Goal: Information Seeking & Learning: Check status

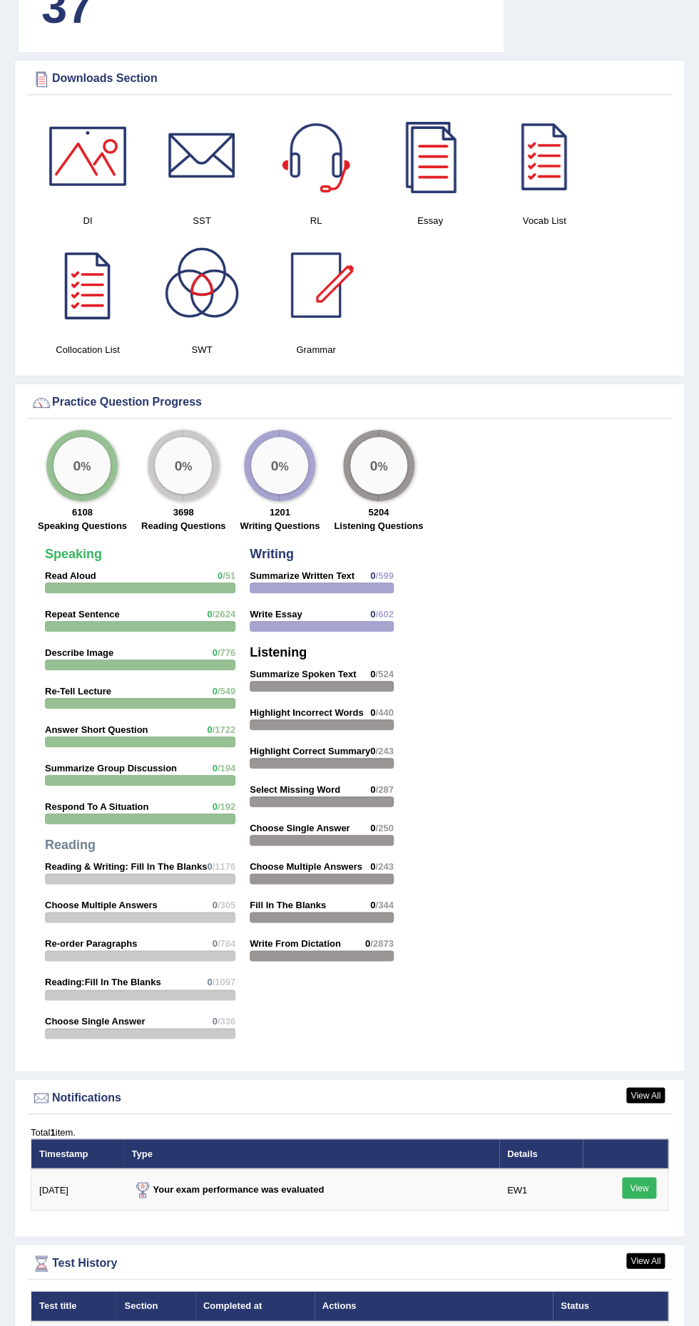
scroll to position [1249, 0]
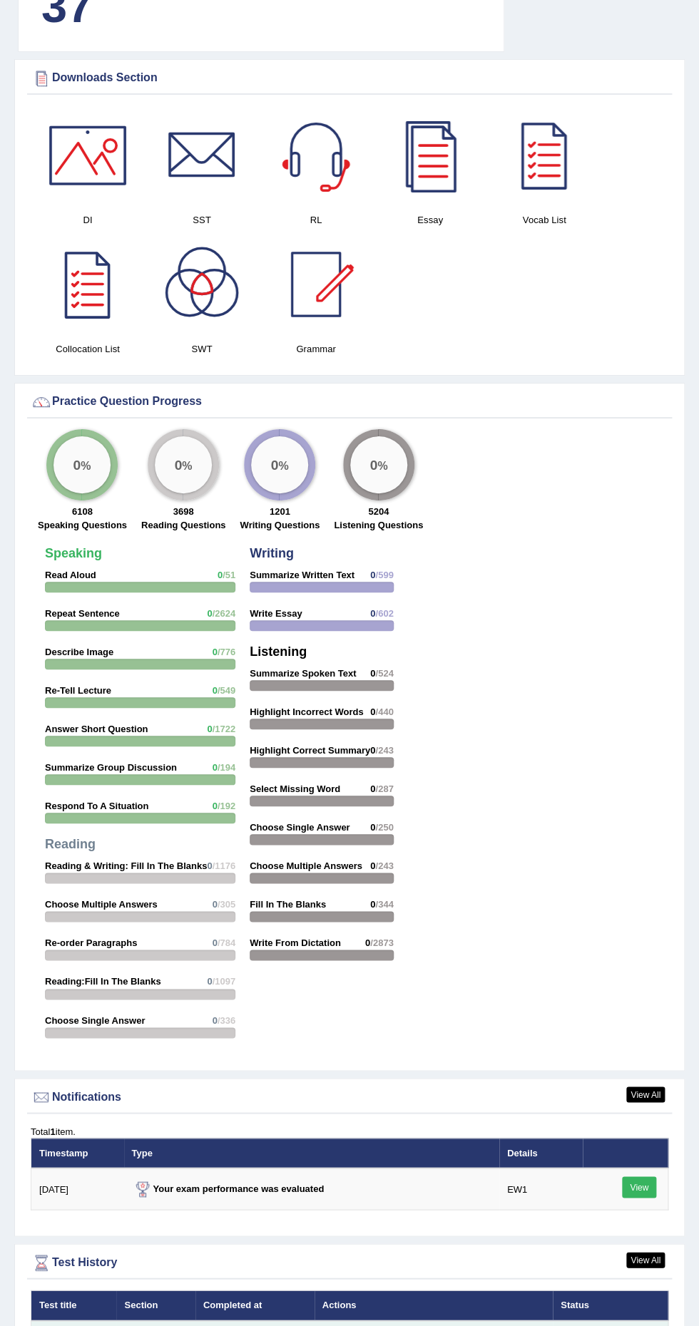
click at [438, 1325] on link "Scores" at bounding box center [424, 1340] width 53 height 21
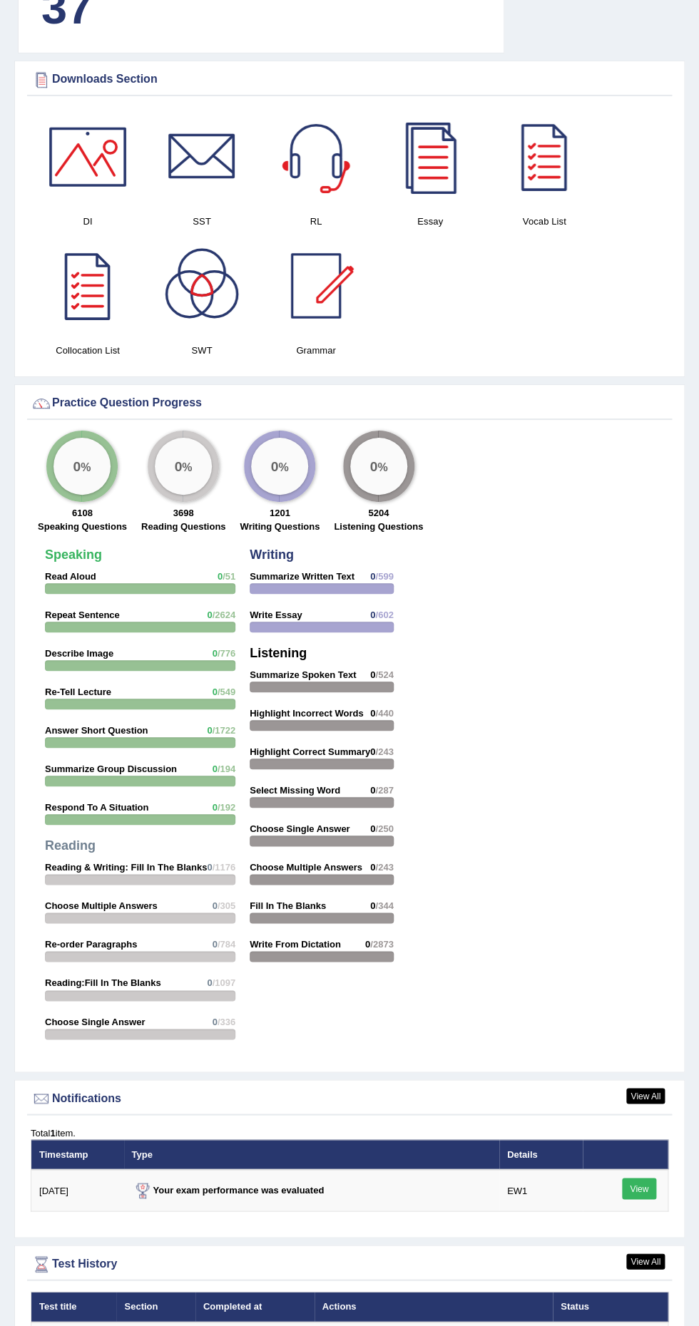
scroll to position [1249, 0]
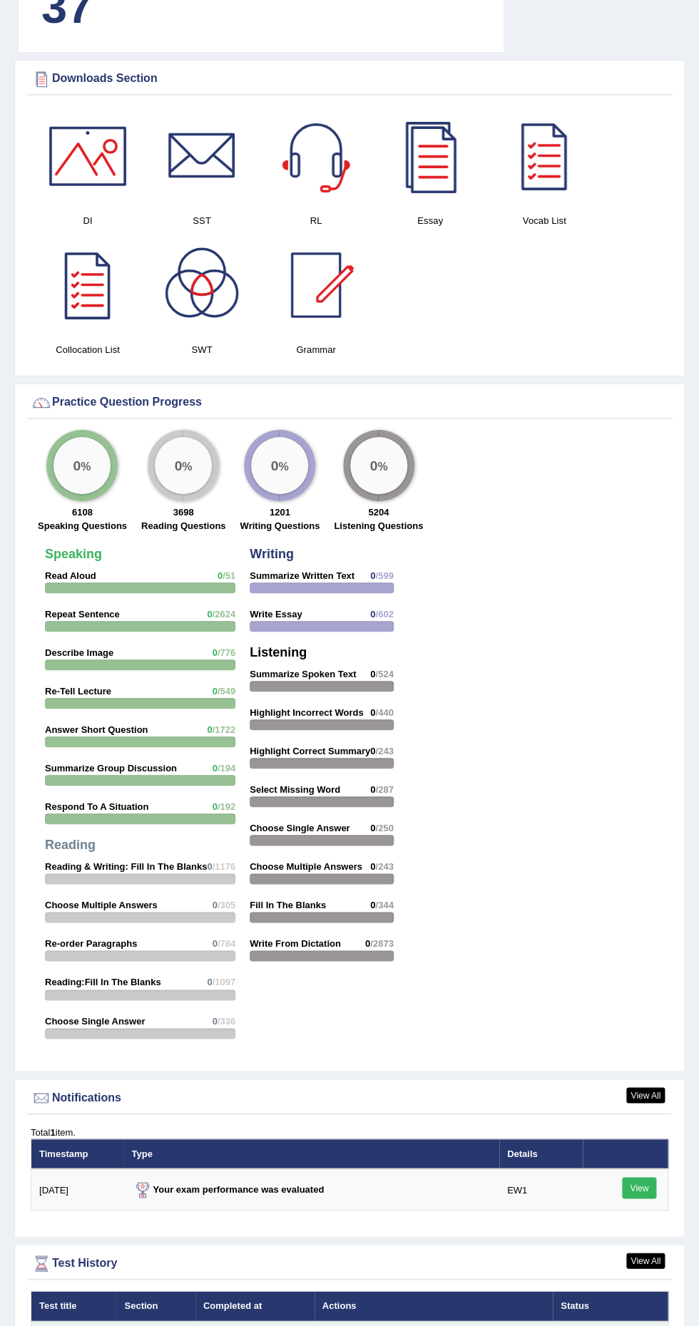
click at [352, 1325] on link "Answer key" at bounding box center [357, 1340] width 71 height 21
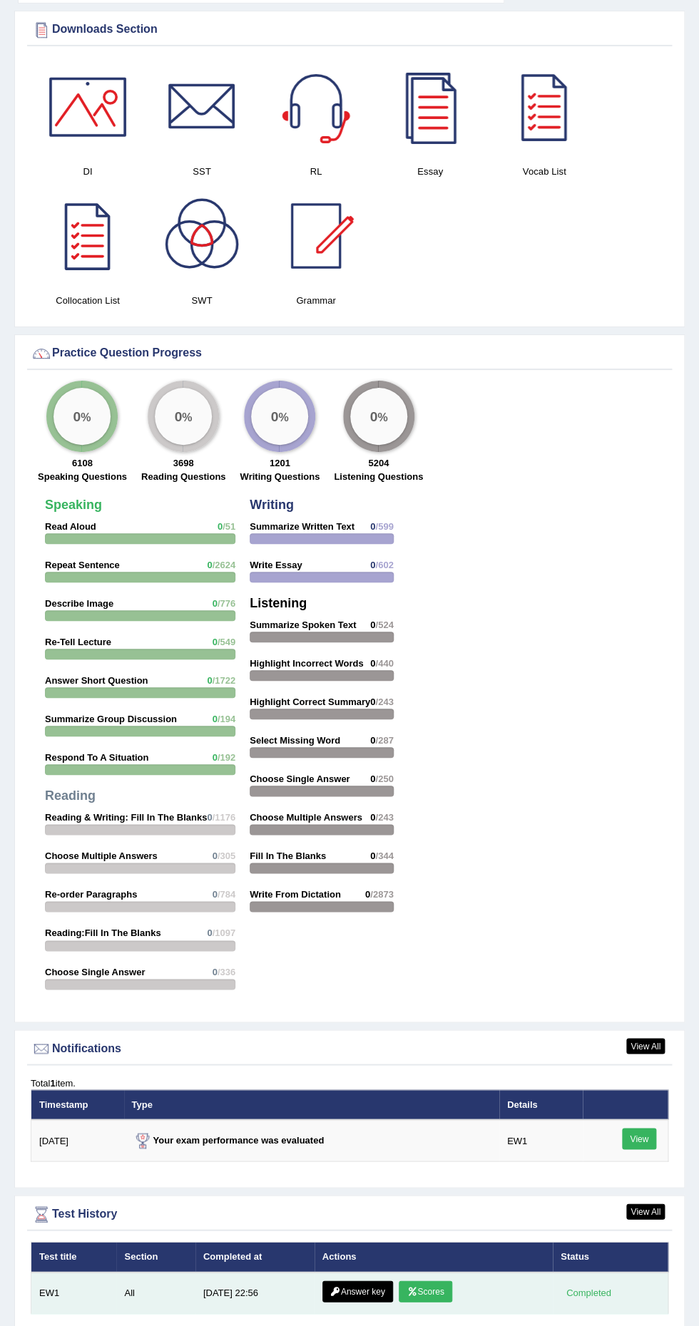
scroll to position [1332, 0]
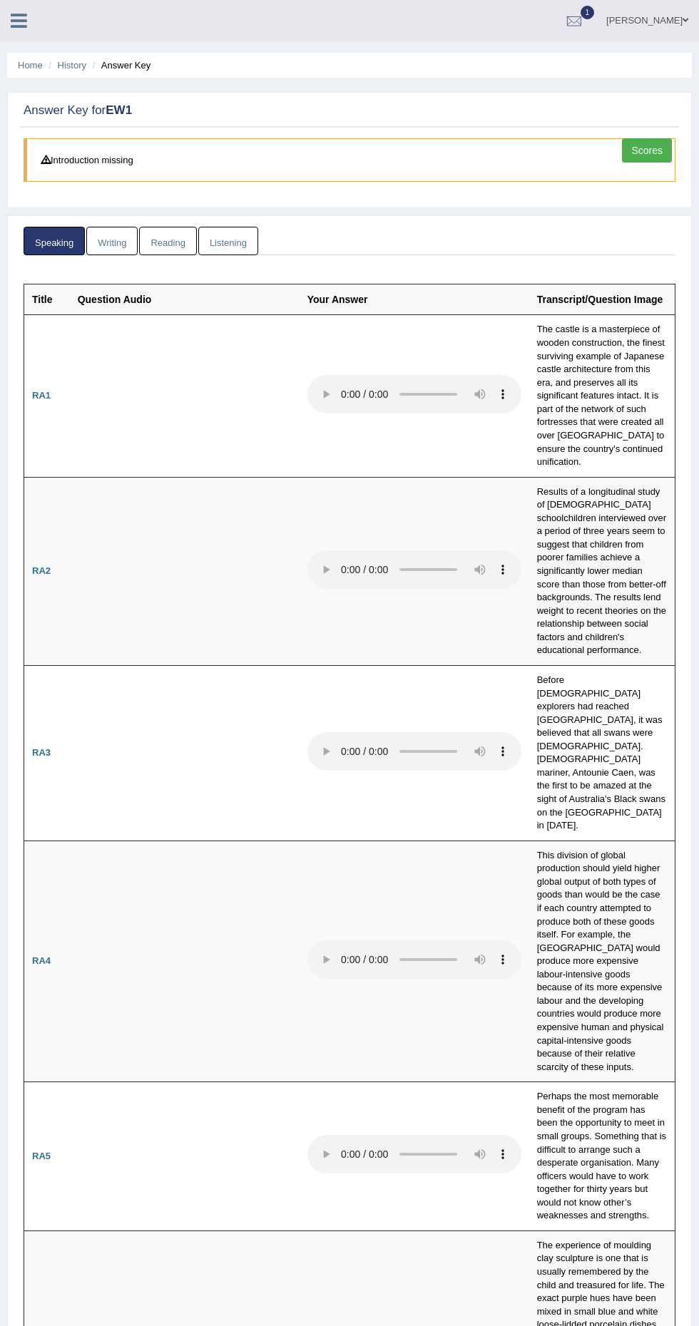
click at [674, 151] on div "Scores" at bounding box center [648, 152] width 53 height 28
click at [664, 144] on link "Scores" at bounding box center [647, 150] width 50 height 24
click at [173, 241] on link "Reading" at bounding box center [167, 241] width 57 height 29
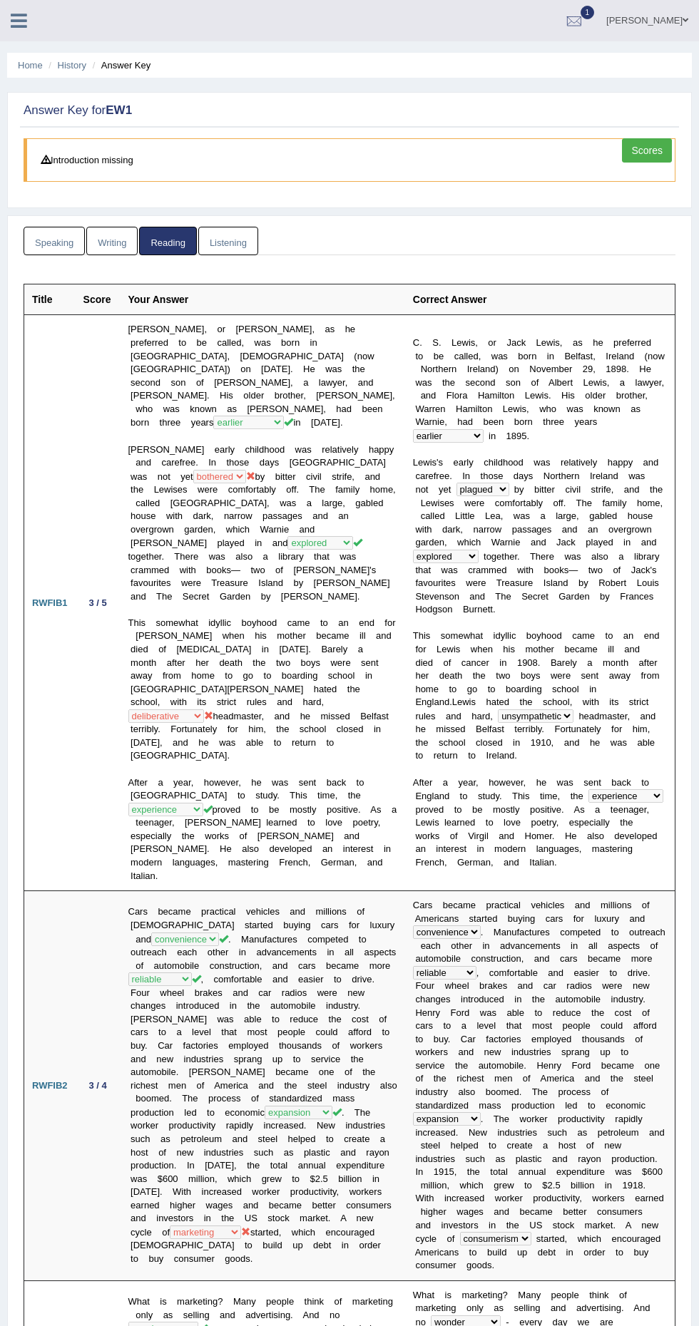
click at [245, 248] on link "Listening" at bounding box center [228, 241] width 60 height 29
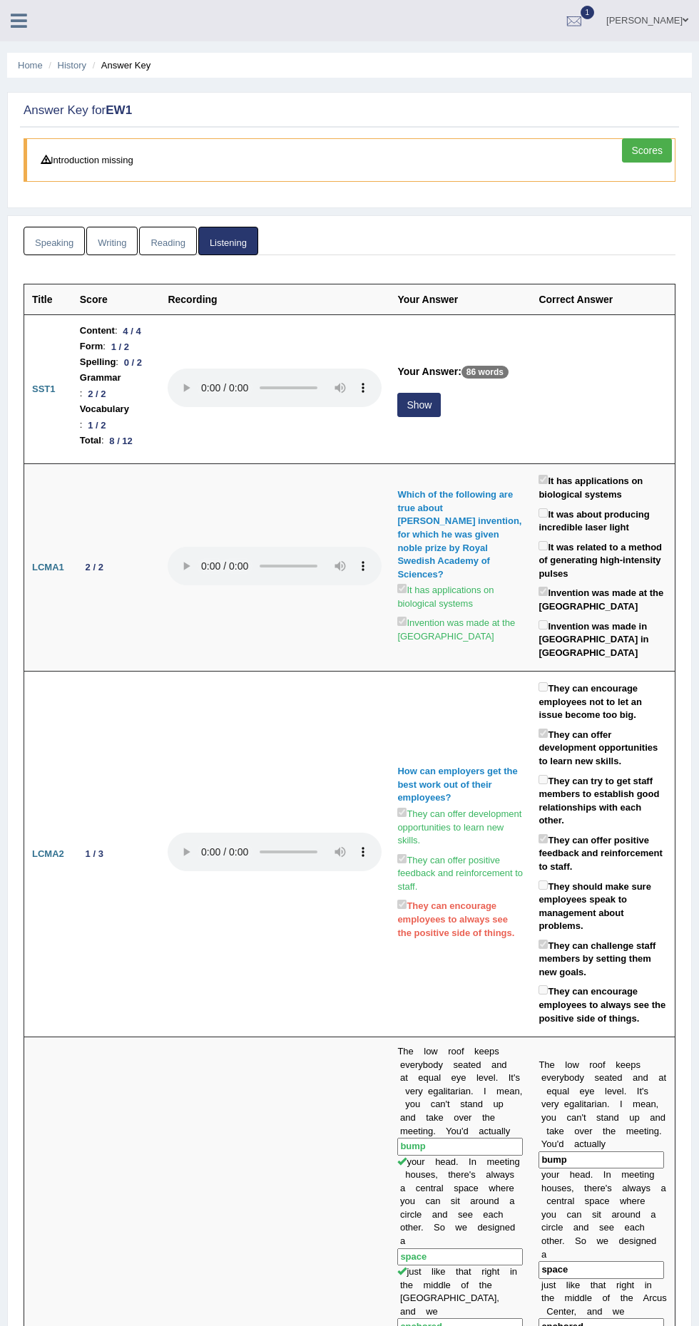
click at [181, 247] on link "Reading" at bounding box center [167, 241] width 57 height 29
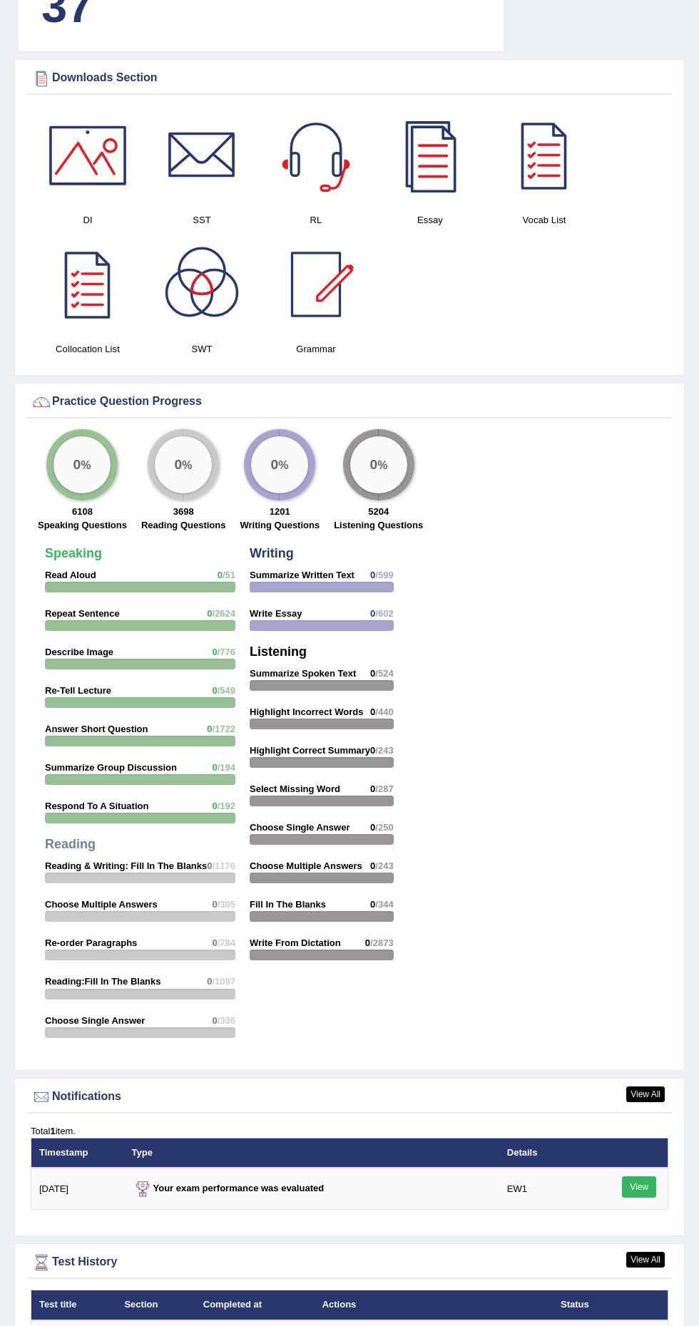
scroll to position [1249, 0]
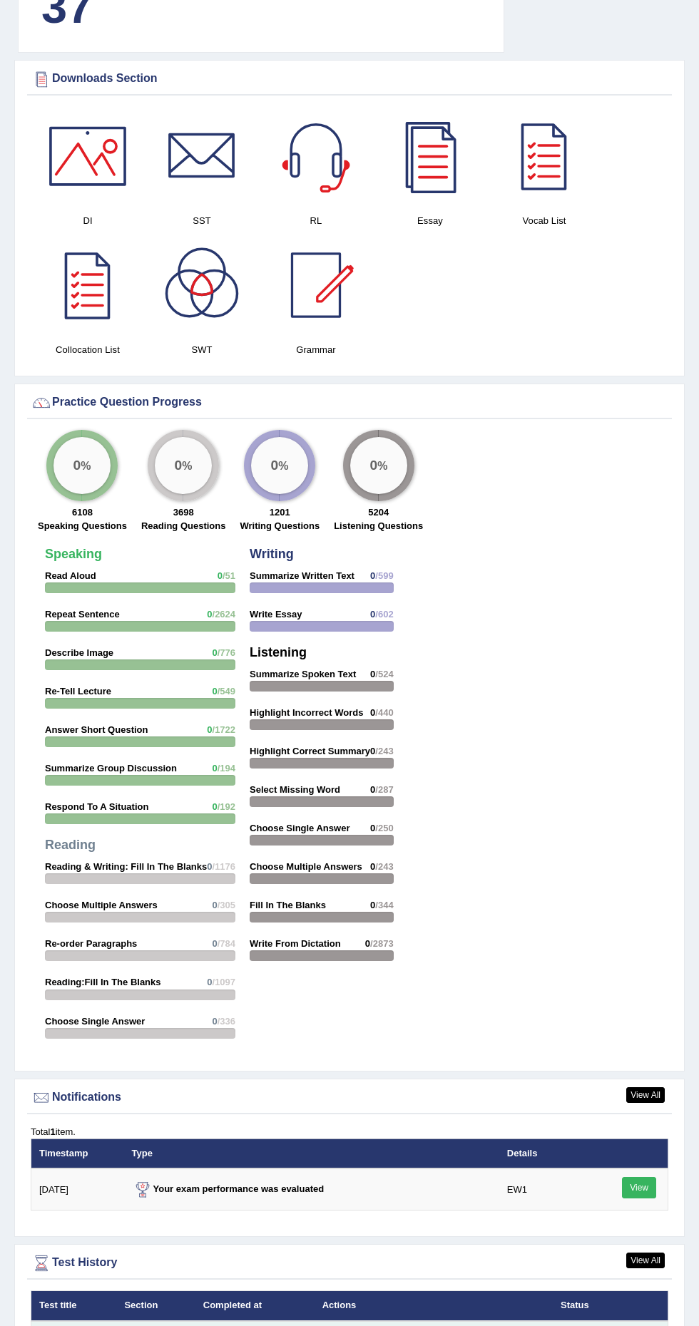
click at [443, 1325] on link "Scores" at bounding box center [424, 1340] width 53 height 21
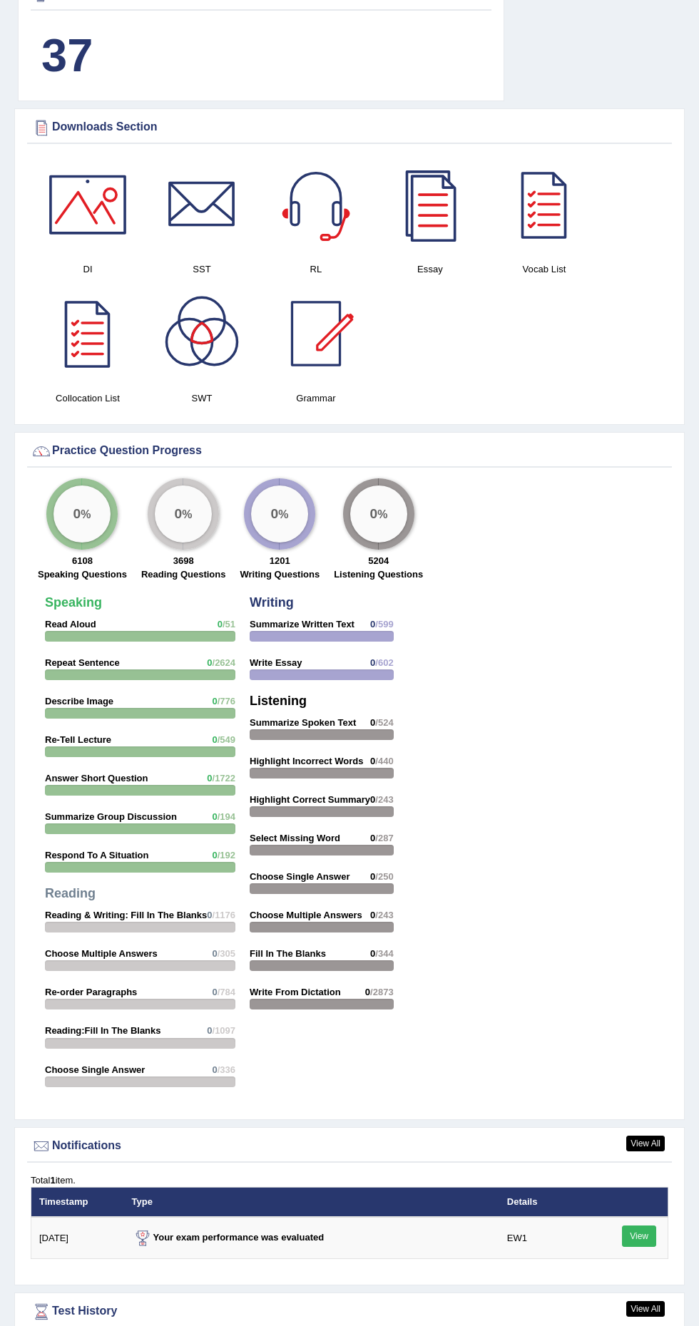
scroll to position [1249, 0]
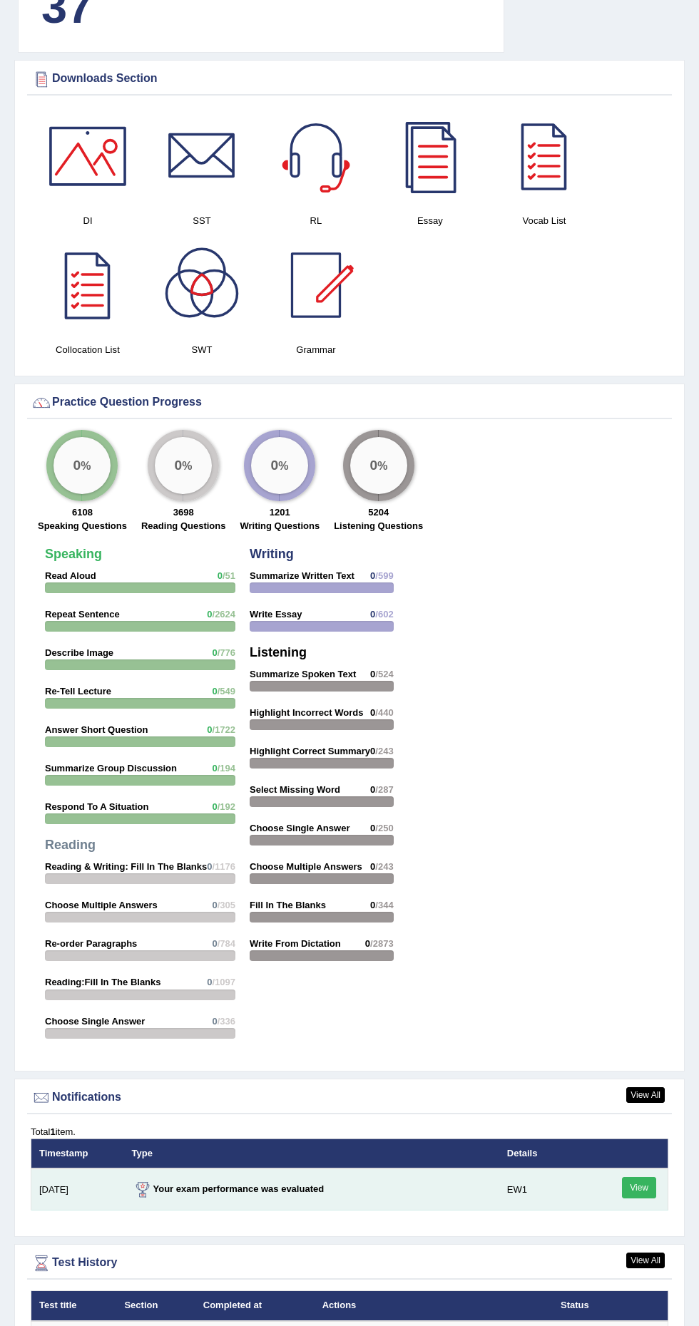
click at [634, 1186] on link "View" at bounding box center [639, 1187] width 34 height 21
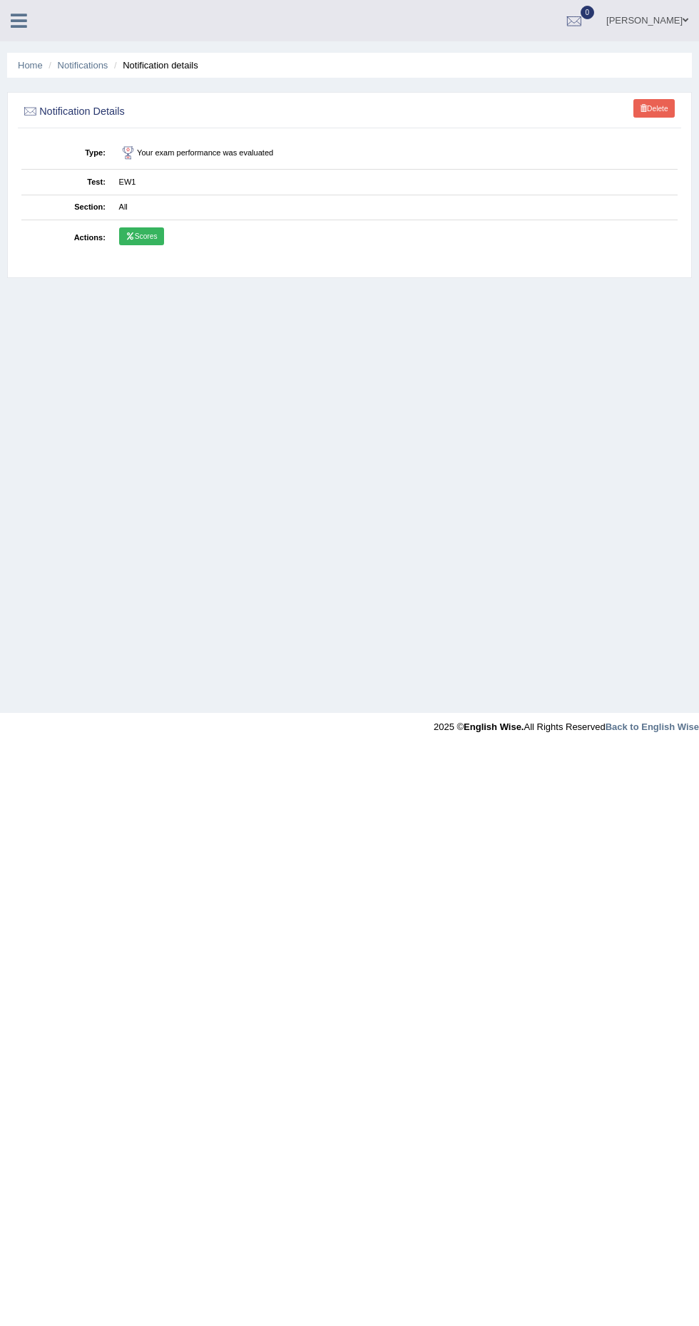
click at [158, 235] on link "Scores" at bounding box center [141, 236] width 45 height 19
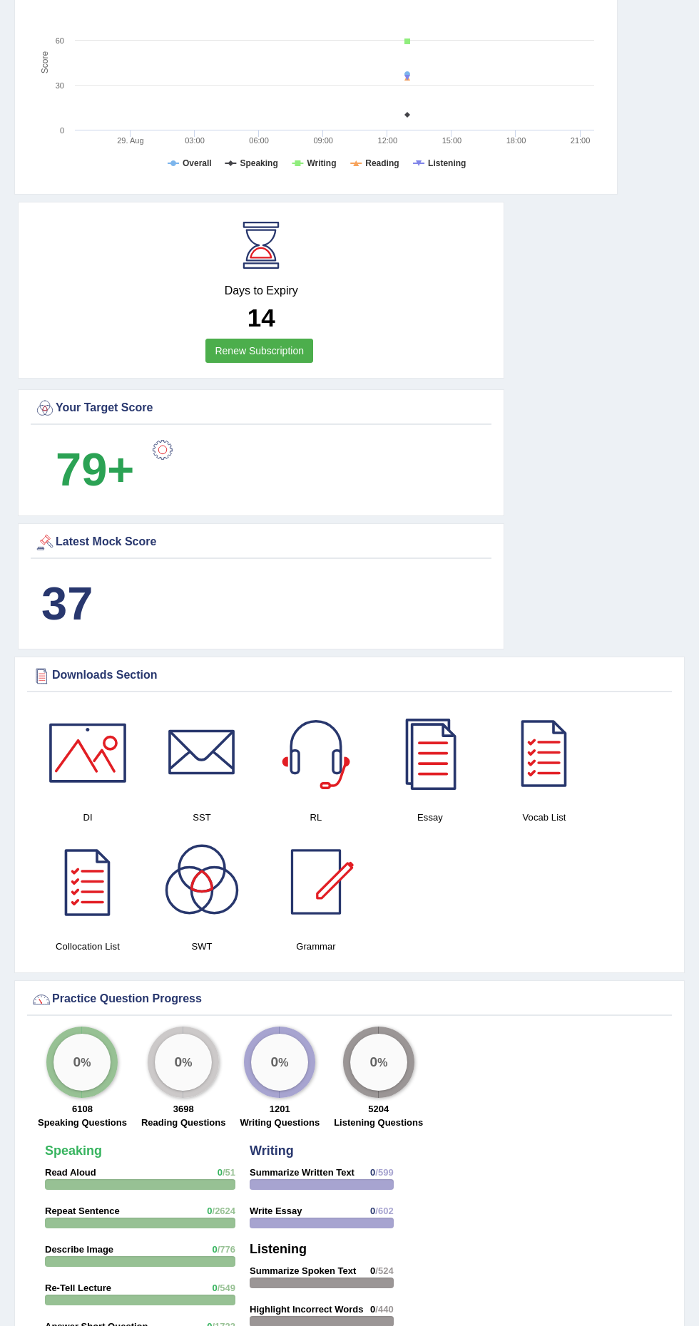
scroll to position [649, 0]
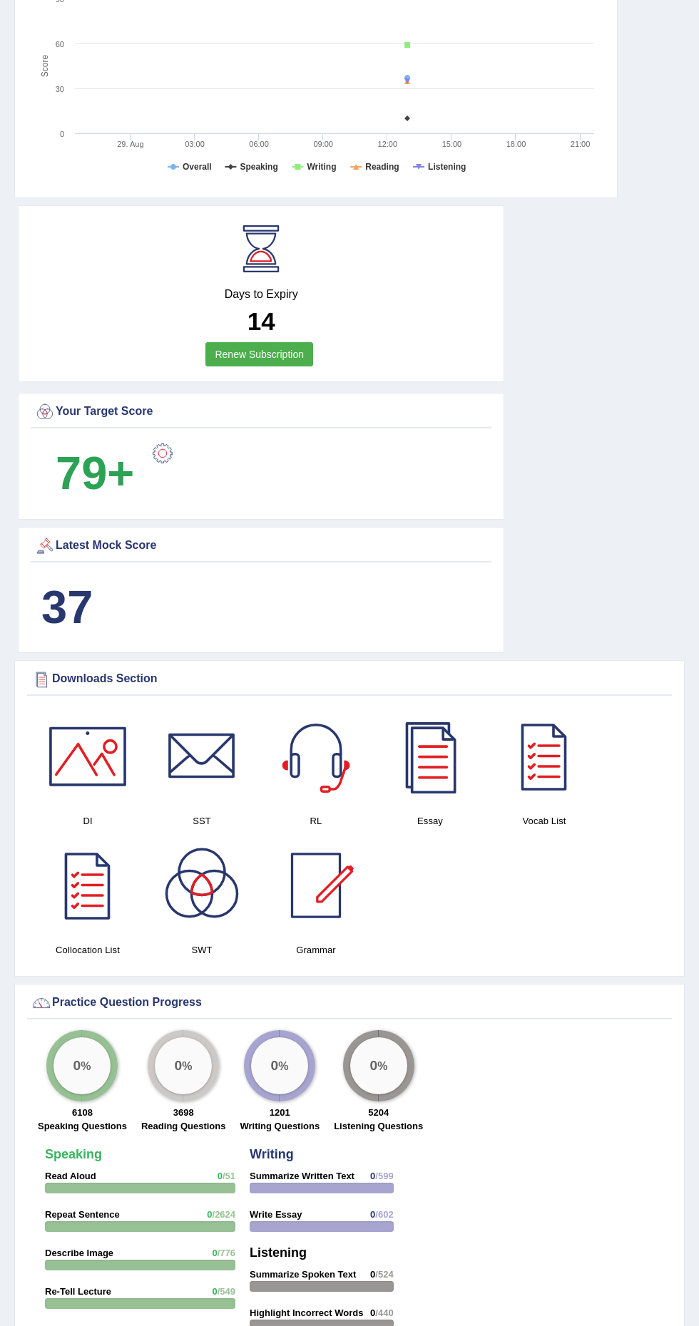
click at [90, 877] on div at bounding box center [88, 885] width 100 height 100
click at [544, 761] on div at bounding box center [544, 756] width 100 height 100
click at [192, 895] on div at bounding box center [202, 885] width 100 height 100
click at [78, 764] on div at bounding box center [88, 756] width 100 height 100
click at [181, 771] on div at bounding box center [202, 756] width 100 height 100
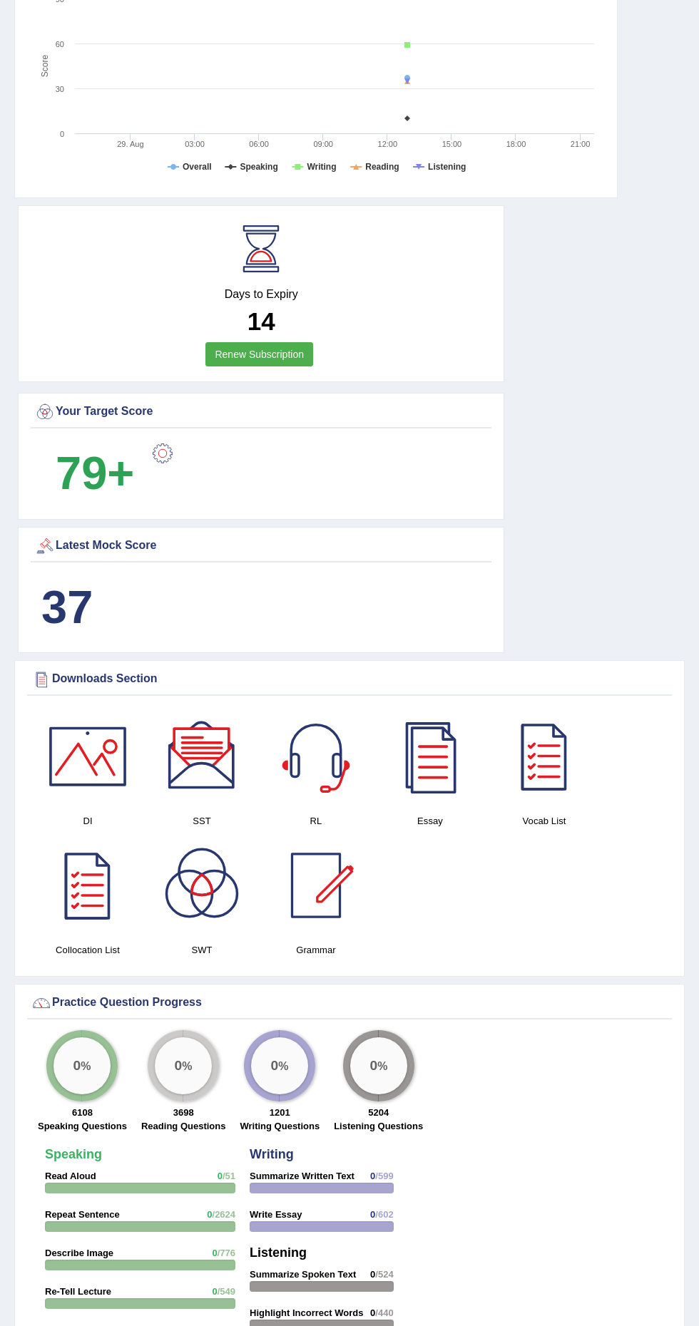
click at [308, 768] on div at bounding box center [316, 756] width 100 height 100
click at [451, 756] on div at bounding box center [430, 756] width 100 height 100
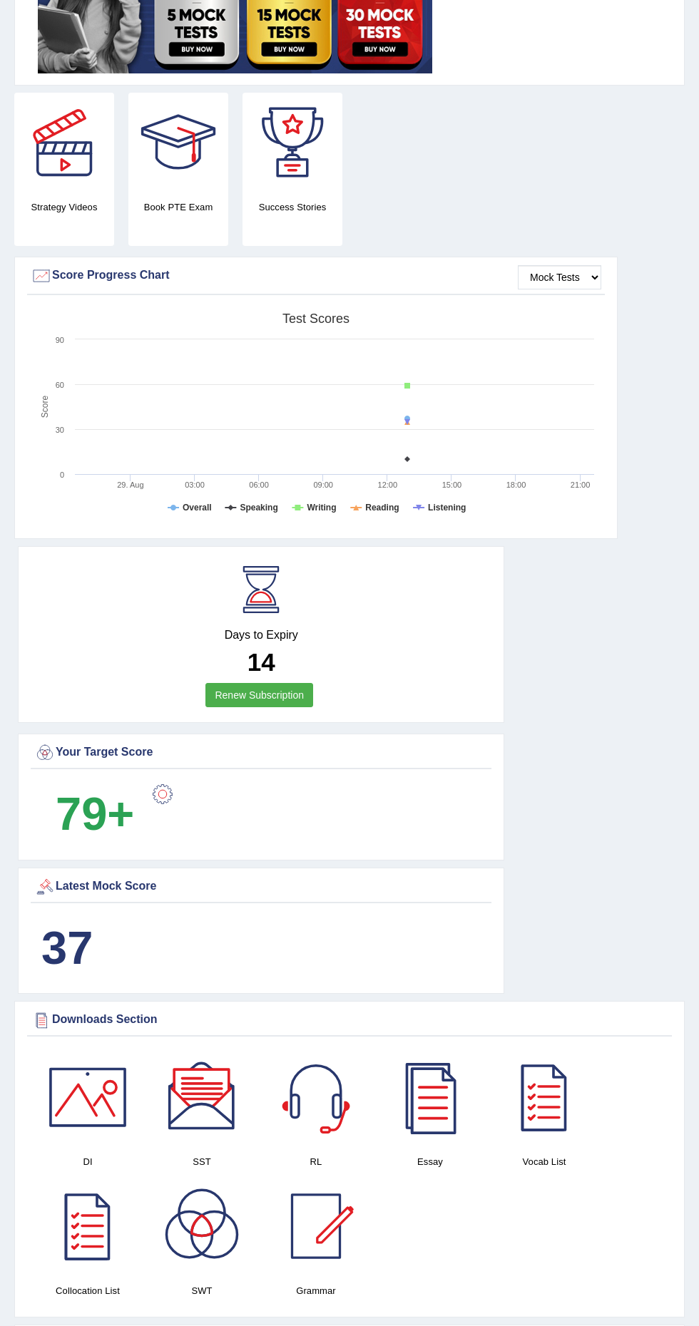
scroll to position [0, 0]
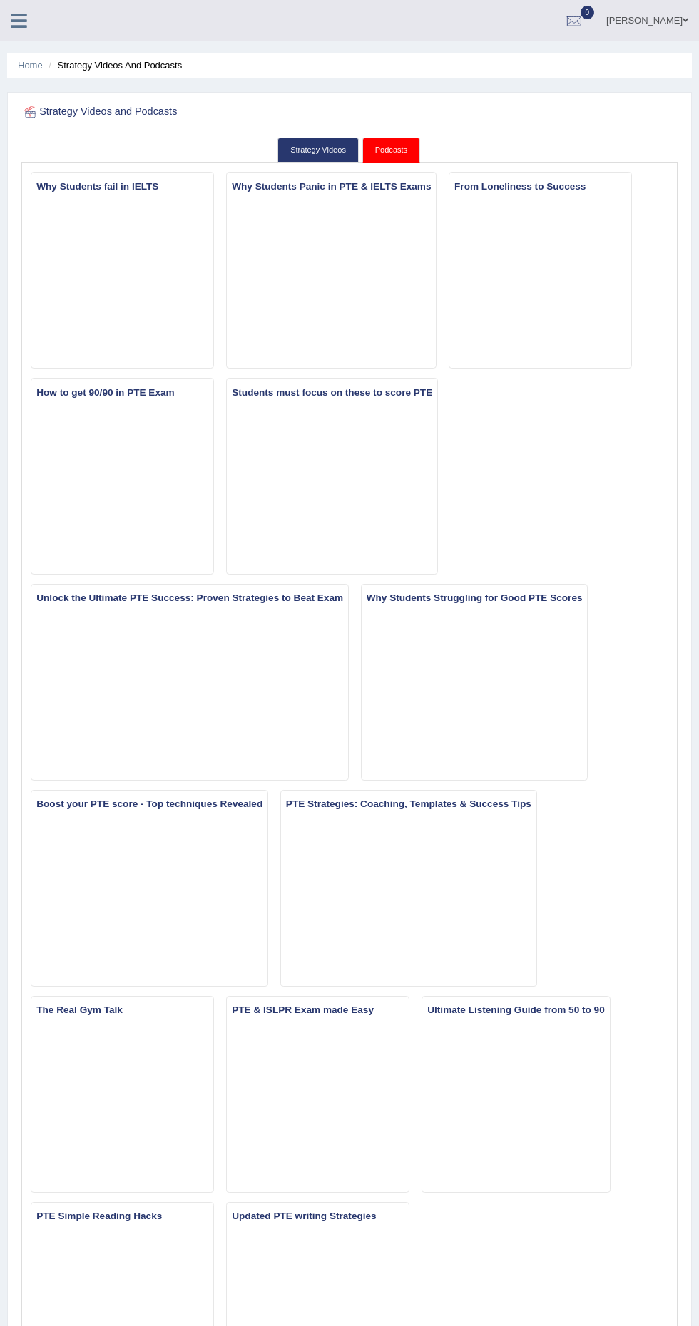
scroll to position [61, 0]
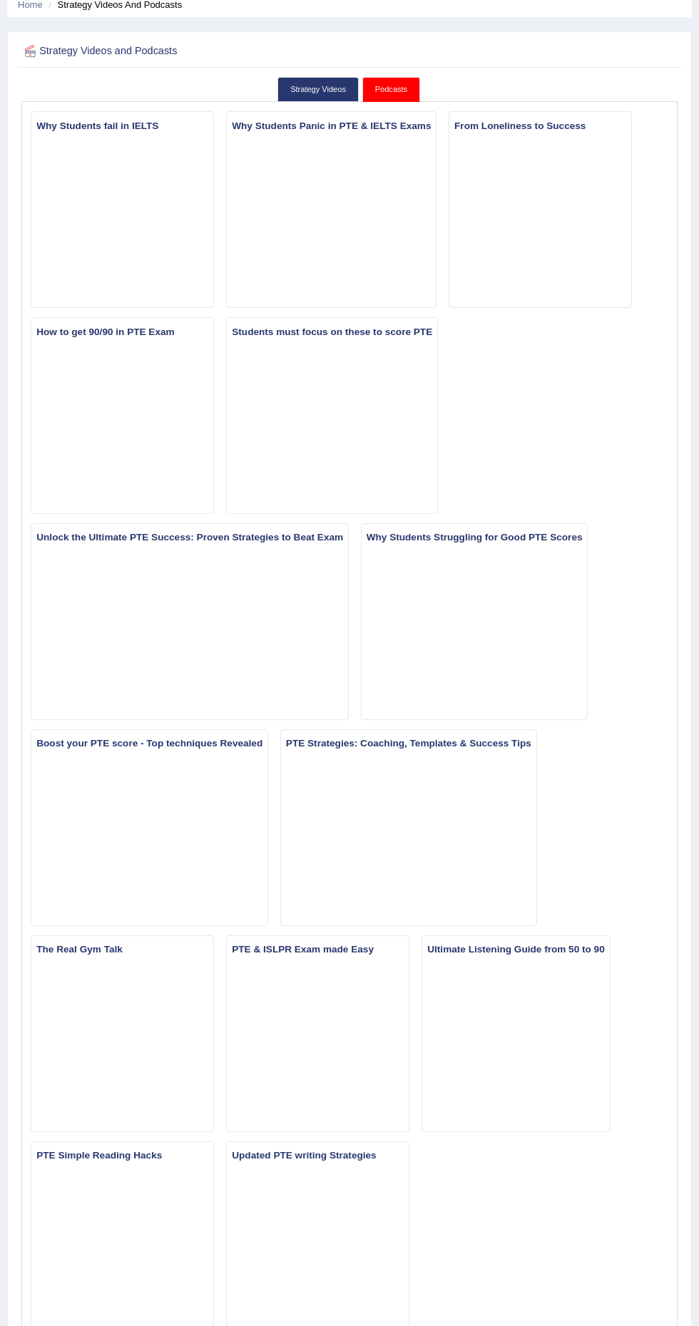
click at [669, 729] on div "Why Students fail in IELTS Why Students Panic in PTE & IELTS Exams From Lonelin…" at bounding box center [349, 729] width 649 height 1236
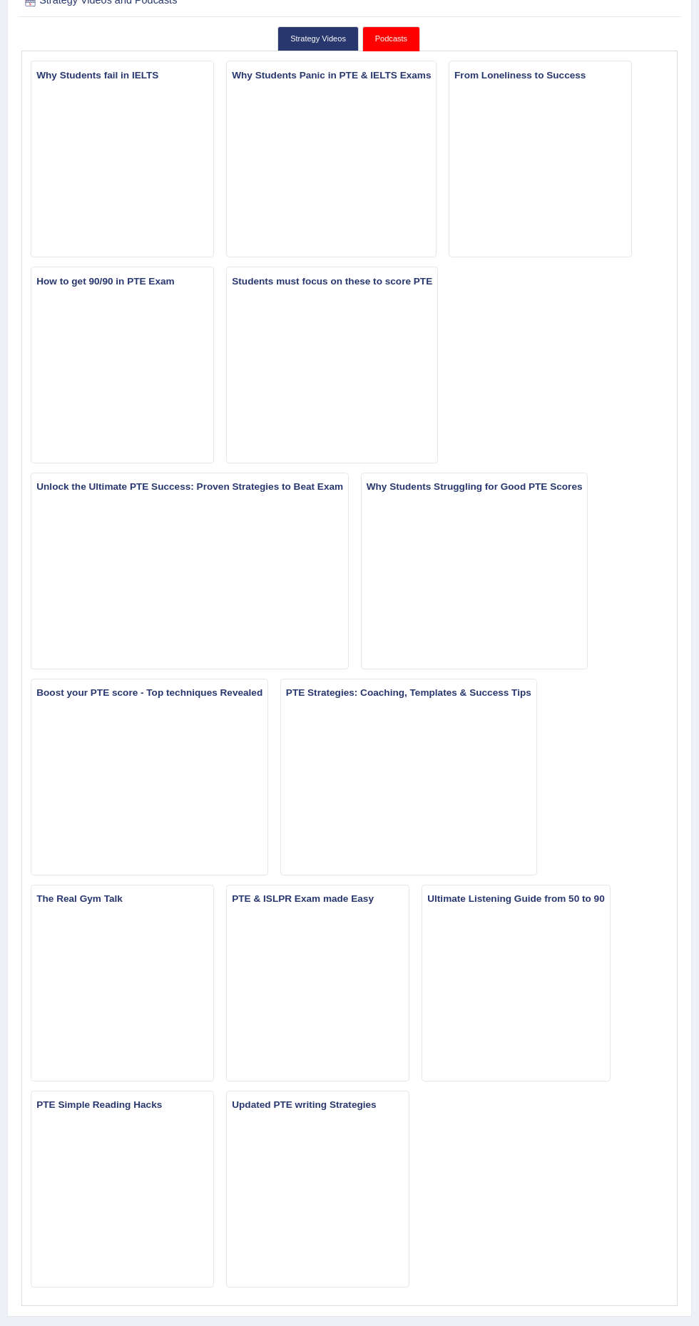
scroll to position [144, 0]
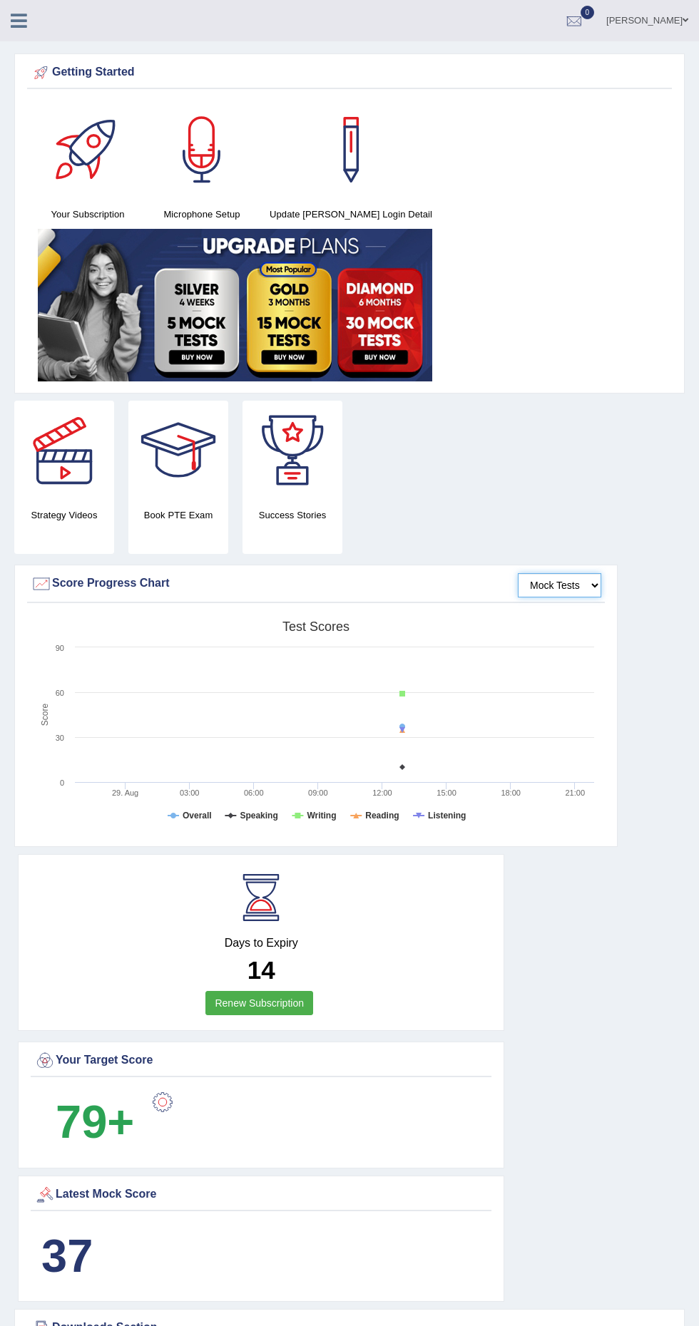
click at [575, 587] on select "Mock Tests" at bounding box center [559, 585] width 83 height 24
click at [48, 34] on div "Krizza Belle Toggle navigation Username: levidapz_123 Access Type: Online Subsc…" at bounding box center [349, 20] width 699 height 41
click at [21, 29] on icon at bounding box center [19, 20] width 16 height 19
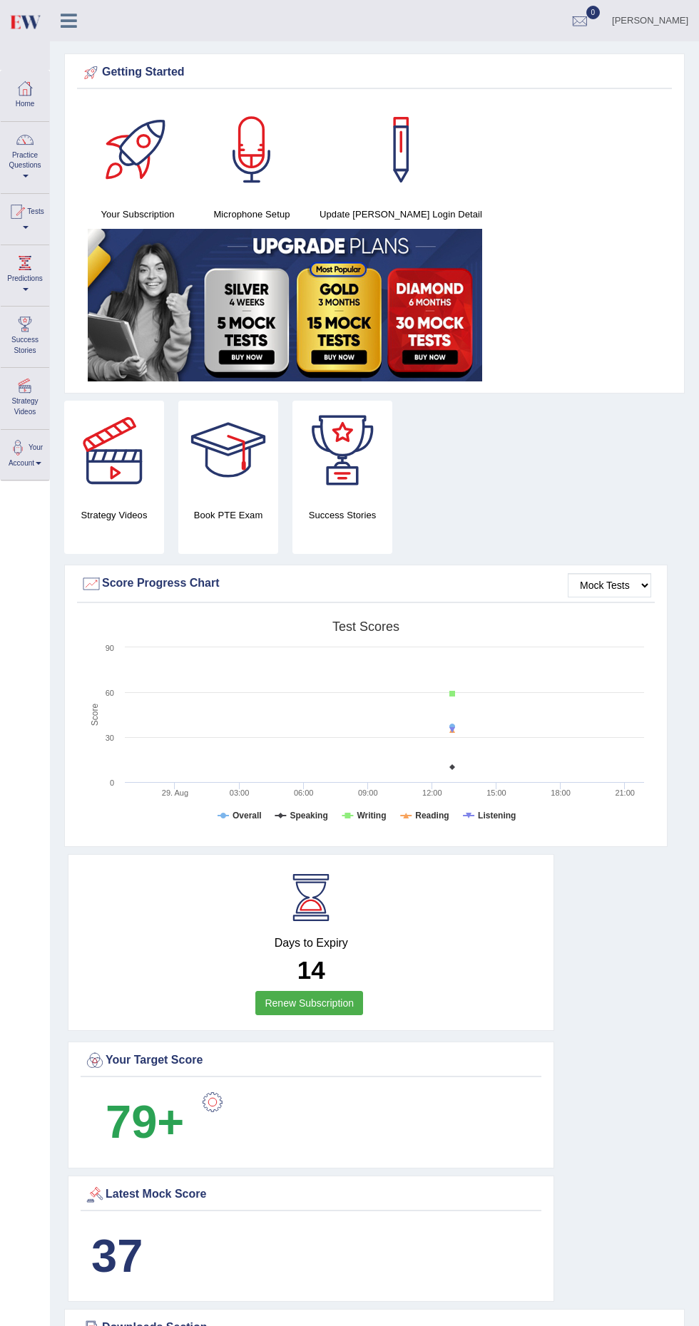
click at [34, 27] on img at bounding box center [25, 21] width 32 height 29
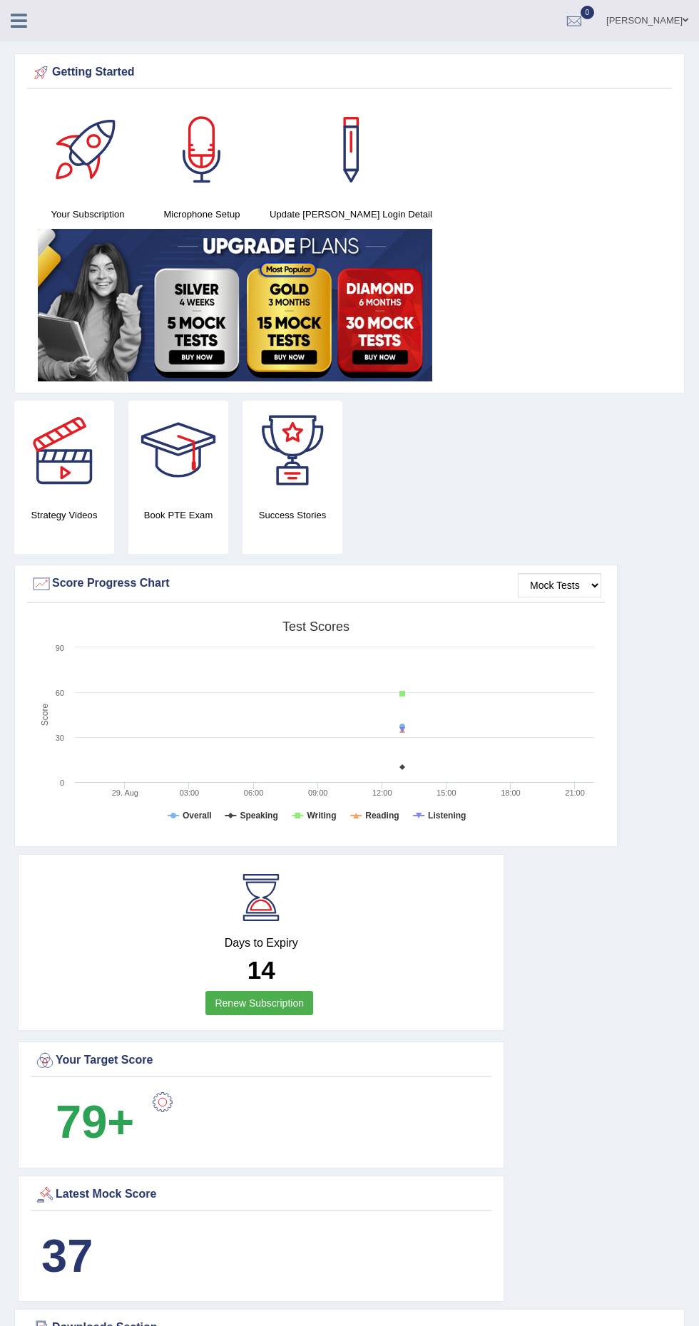
click at [18, 15] on icon at bounding box center [19, 20] width 16 height 19
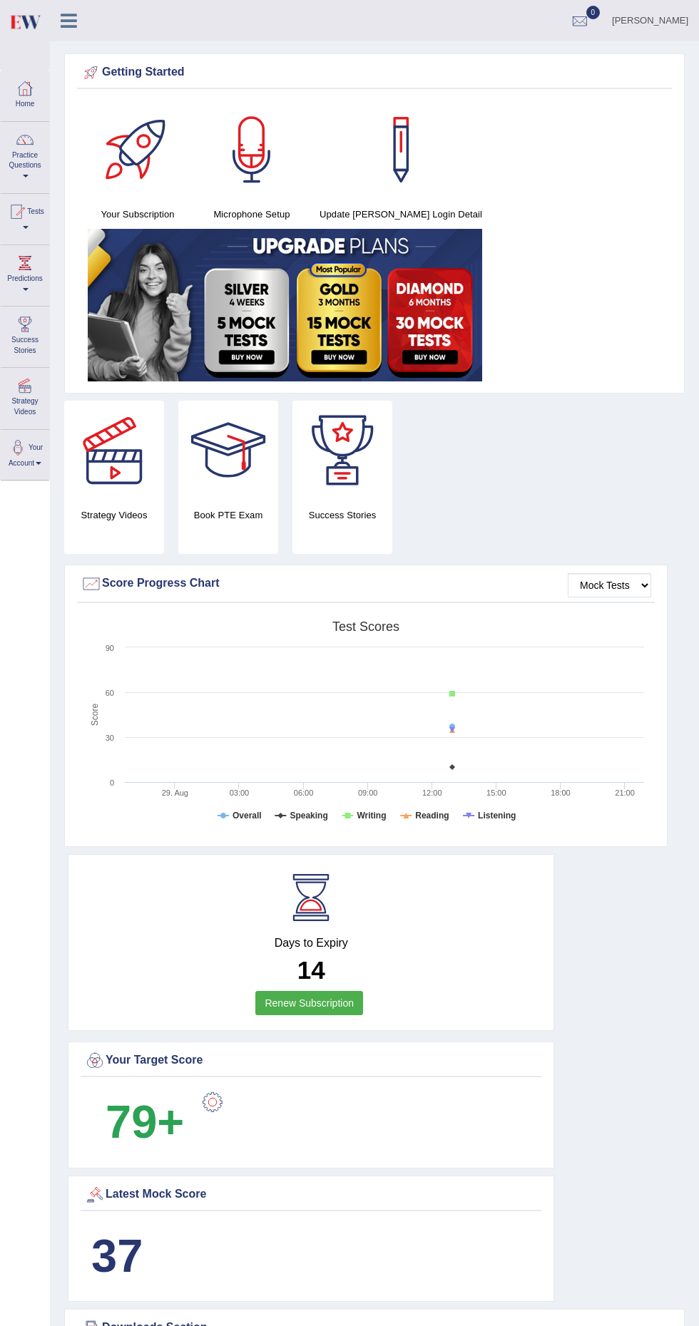
click at [24, 213] on div at bounding box center [16, 211] width 21 height 21
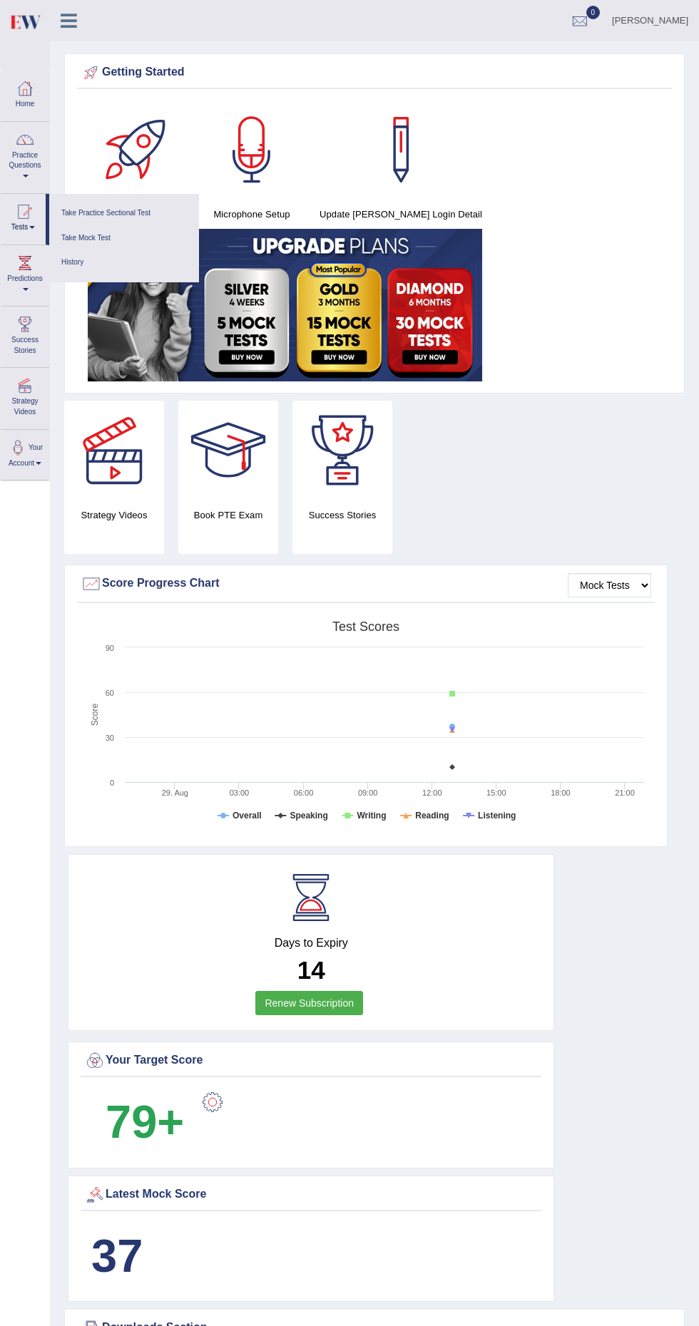
click at [11, 287] on div at bounding box center [349, 663] width 699 height 1326
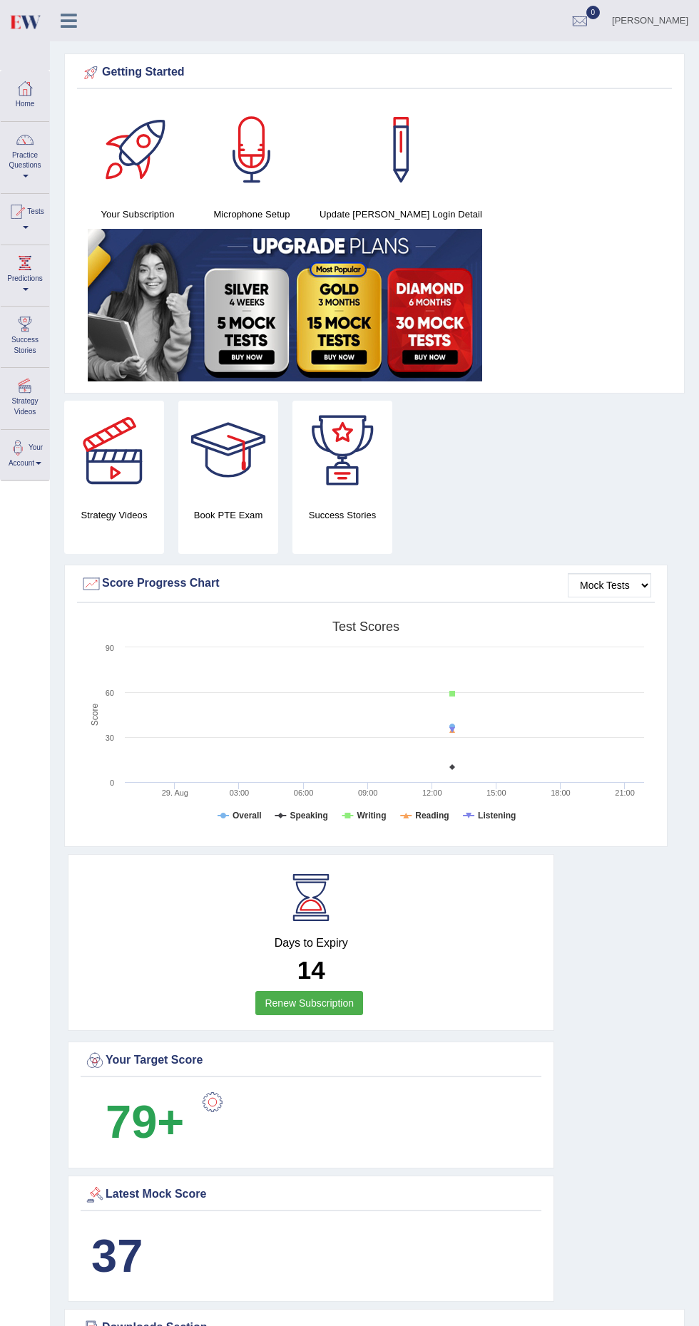
click at [24, 264] on div at bounding box center [24, 262] width 21 height 21
click at [11, 230] on div at bounding box center [349, 663] width 699 height 1326
